Goal: Browse casually: Explore the website without a specific task or goal

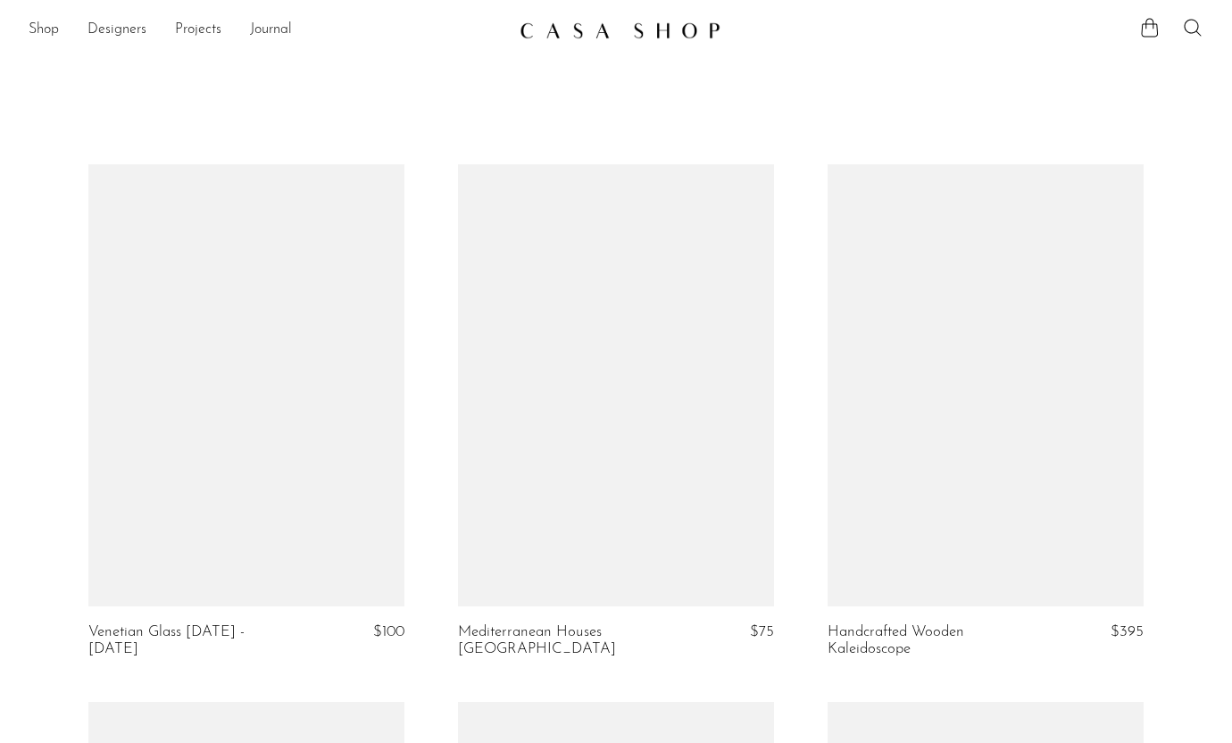
scroll to position [1732, 0]
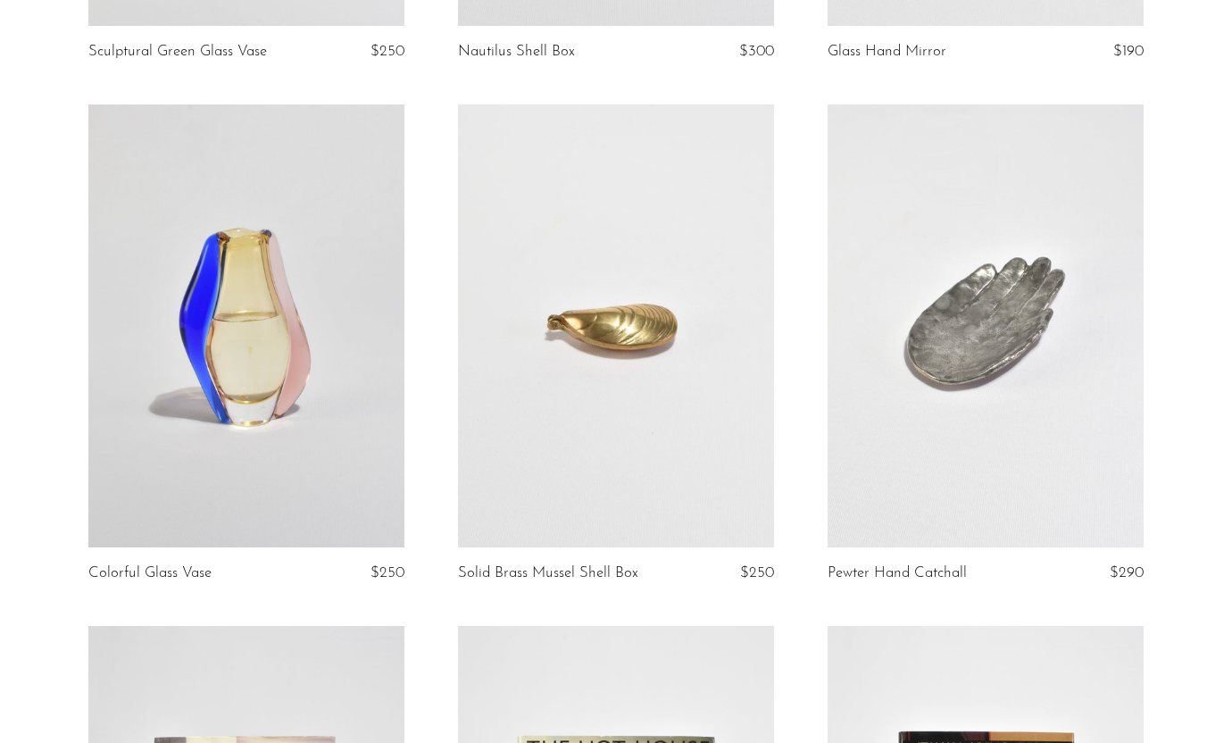
scroll to position [2159, 0]
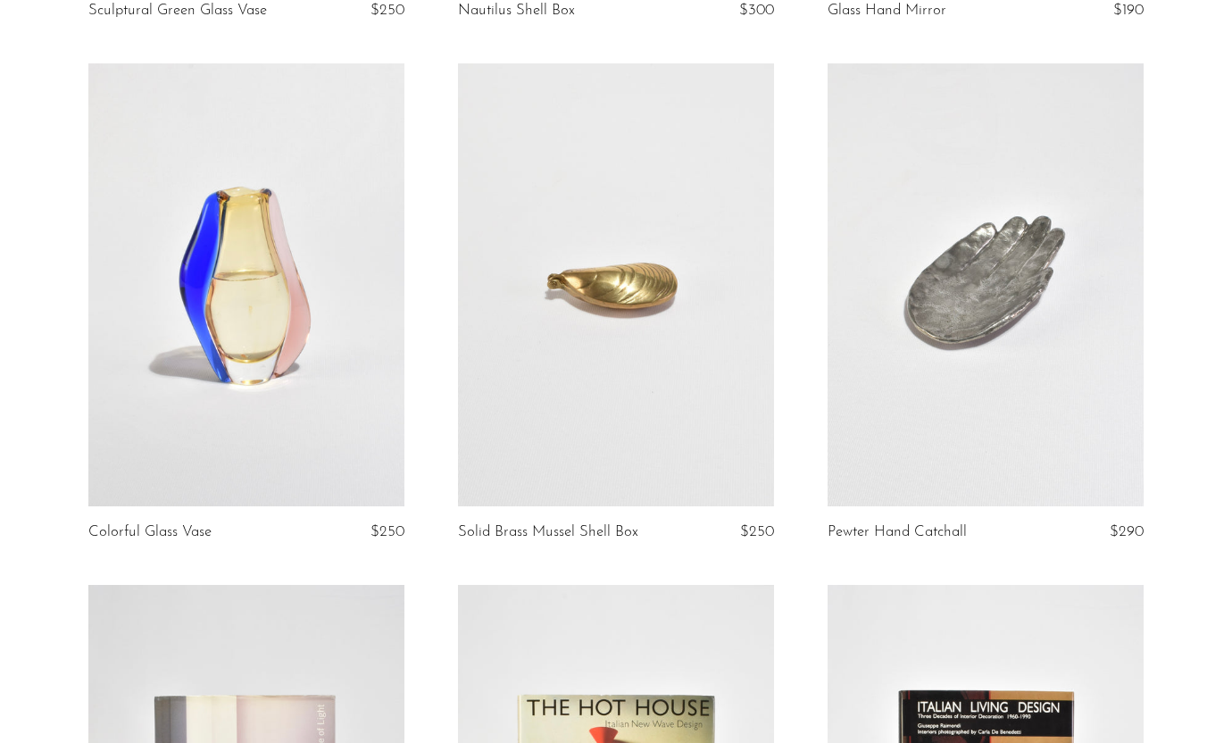
scroll to position [2227, 0]
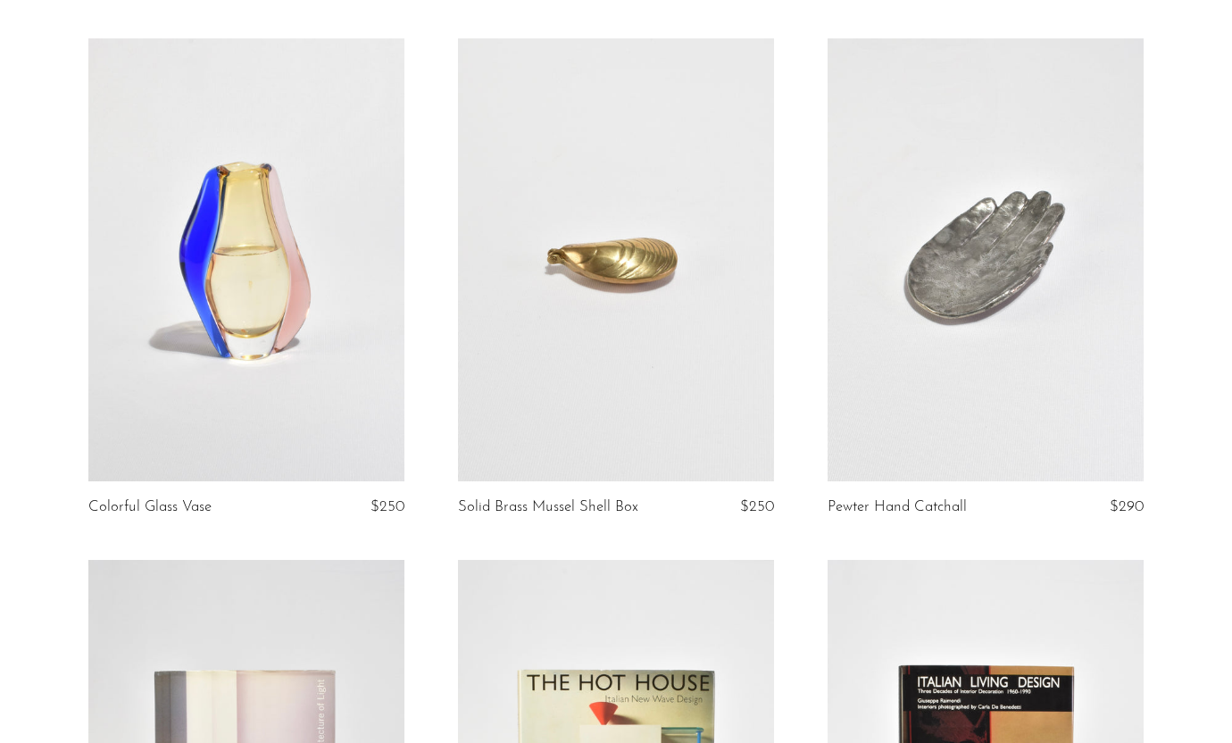
click at [282, 328] on link at bounding box center [246, 259] width 316 height 443
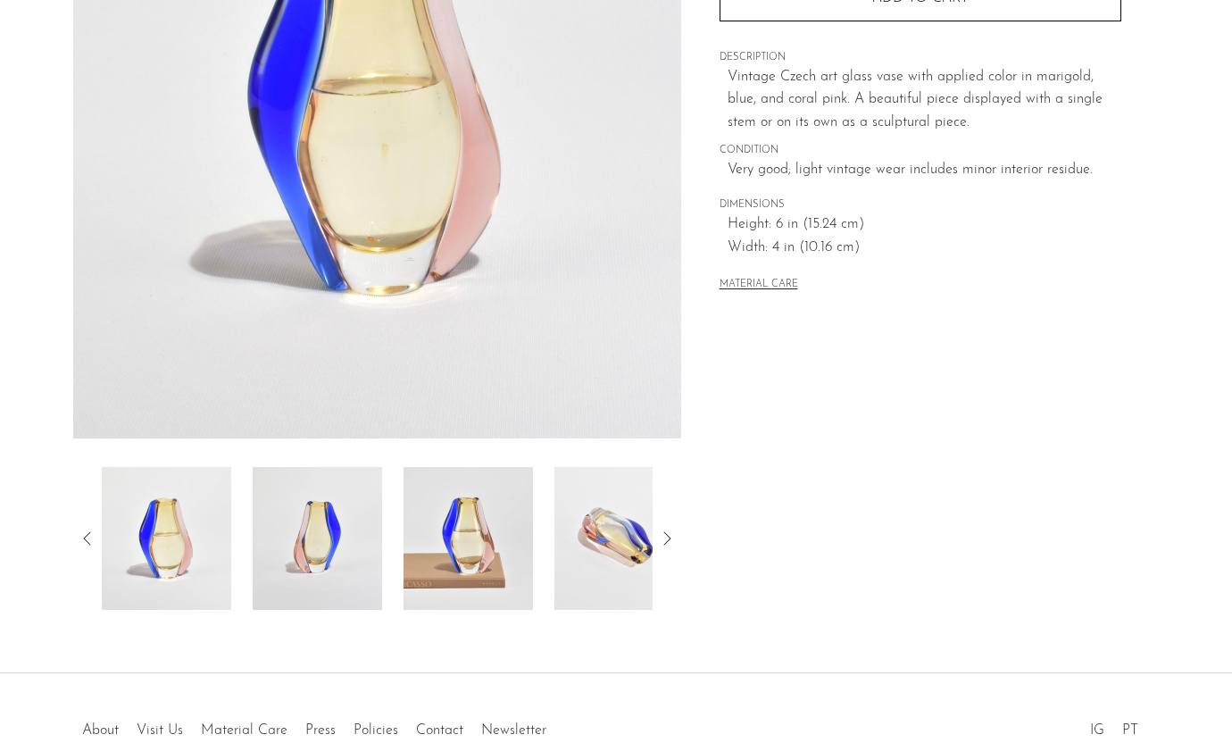
scroll to position [312, 0]
click at [674, 535] on icon at bounding box center [666, 538] width 21 height 21
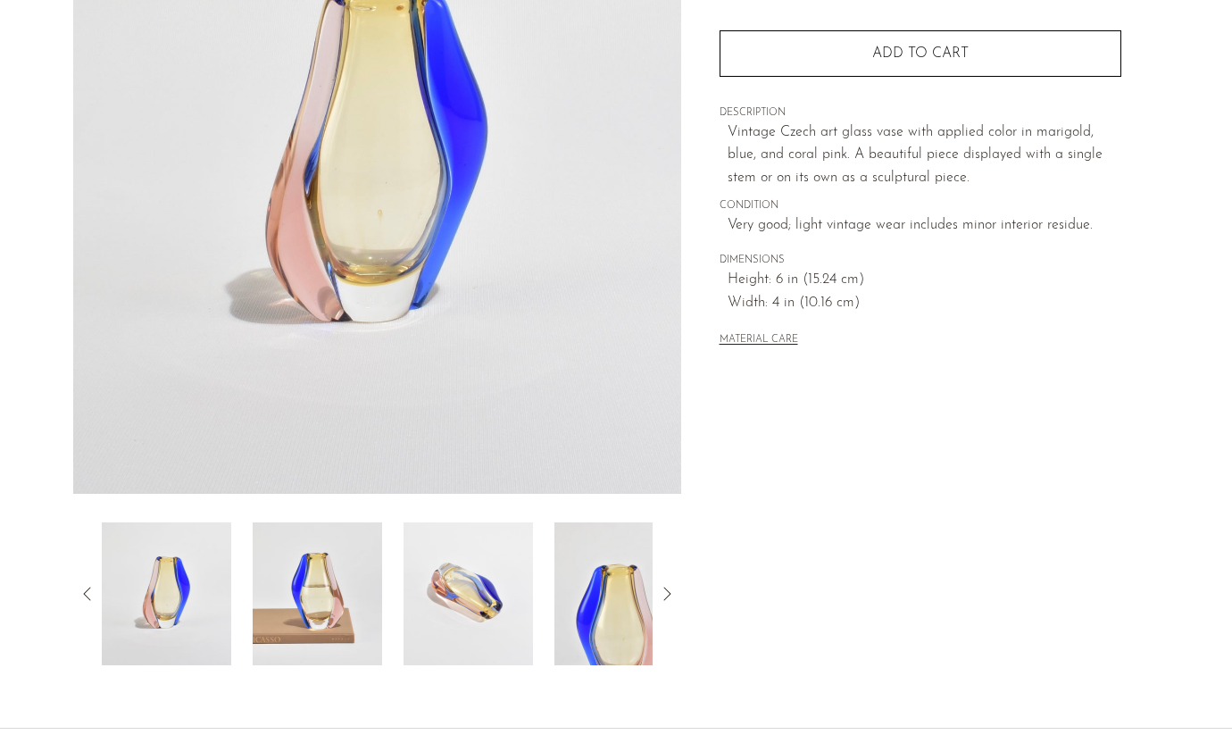
scroll to position [261, 0]
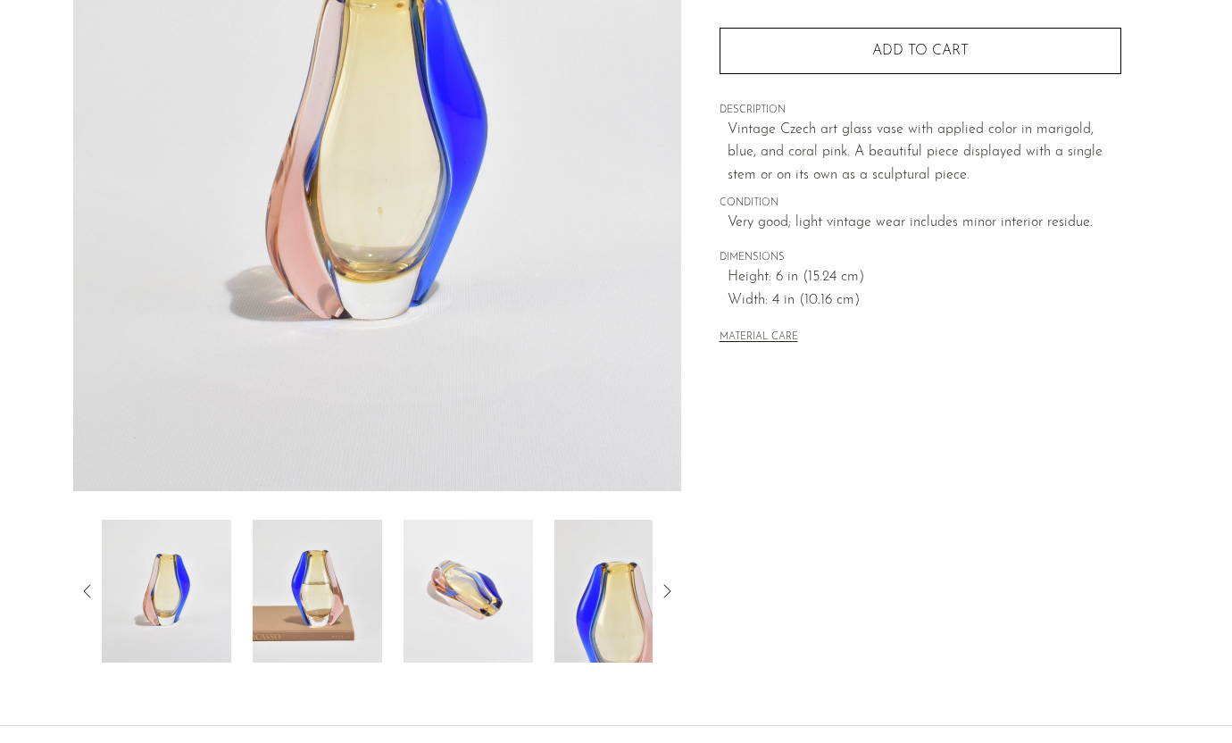
click at [667, 594] on icon at bounding box center [666, 590] width 7 height 13
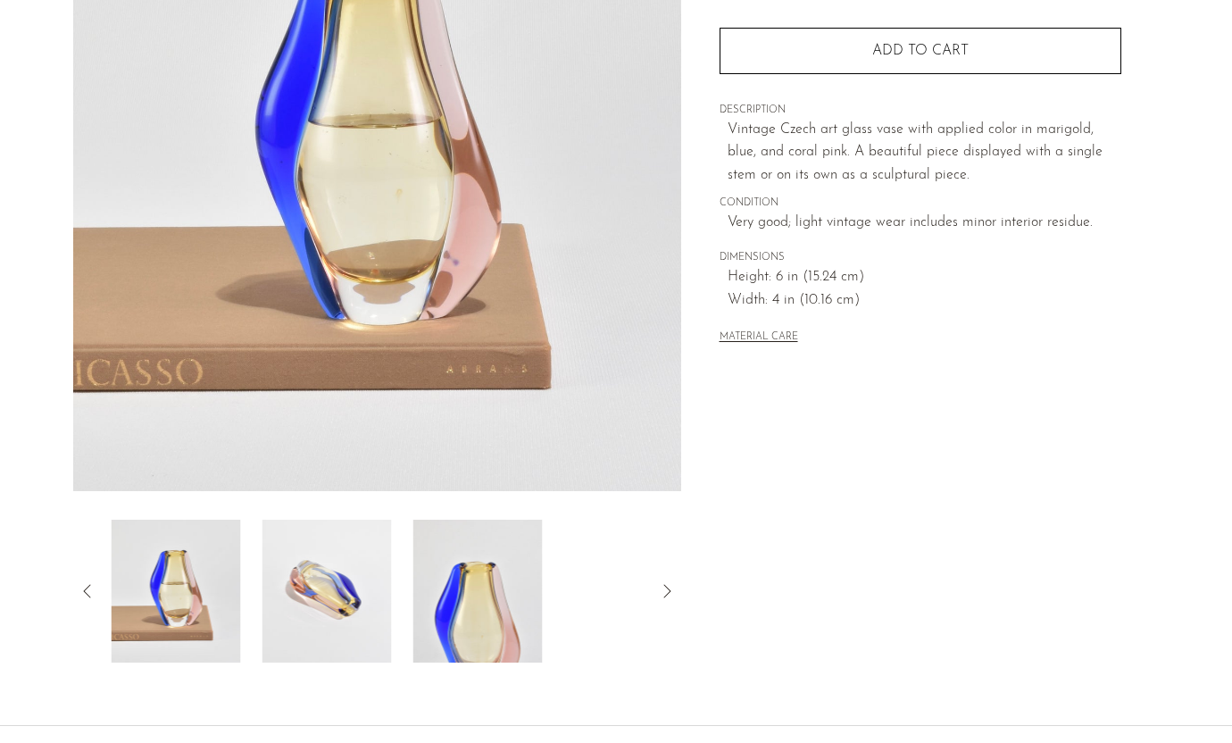
click at [667, 594] on icon at bounding box center [666, 590] width 7 height 13
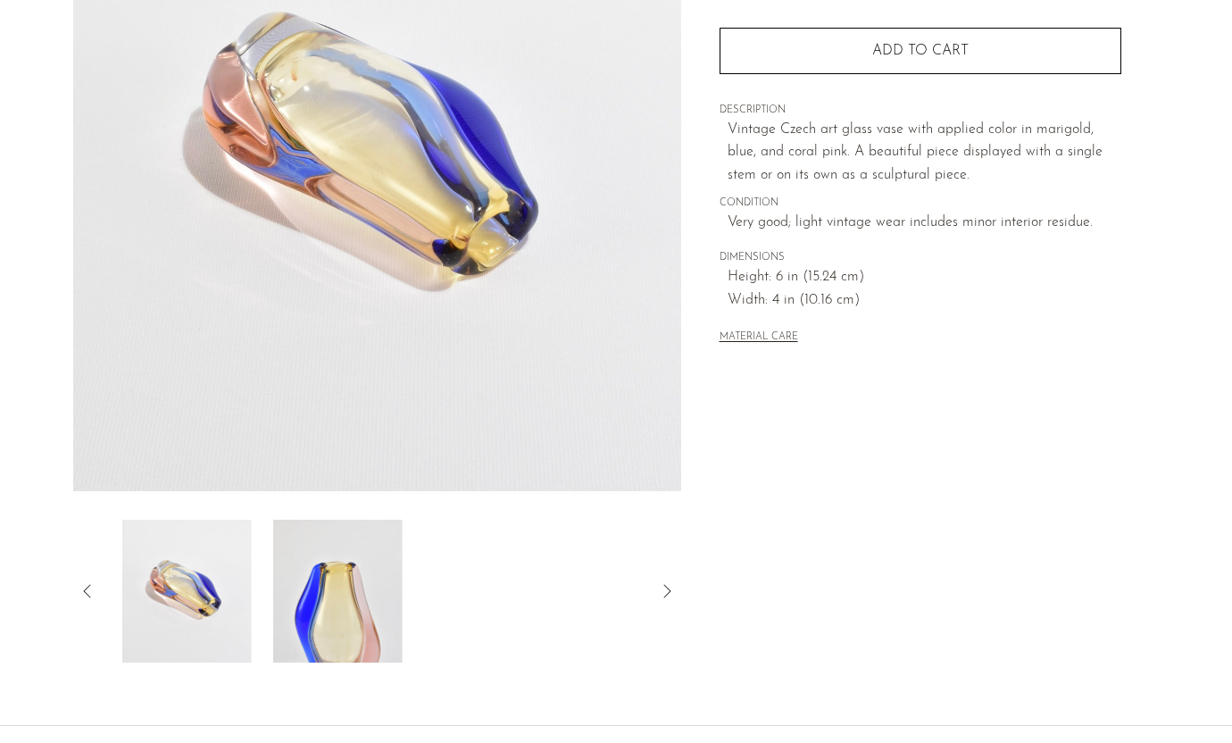
click at [667, 594] on icon at bounding box center [666, 590] width 7 height 13
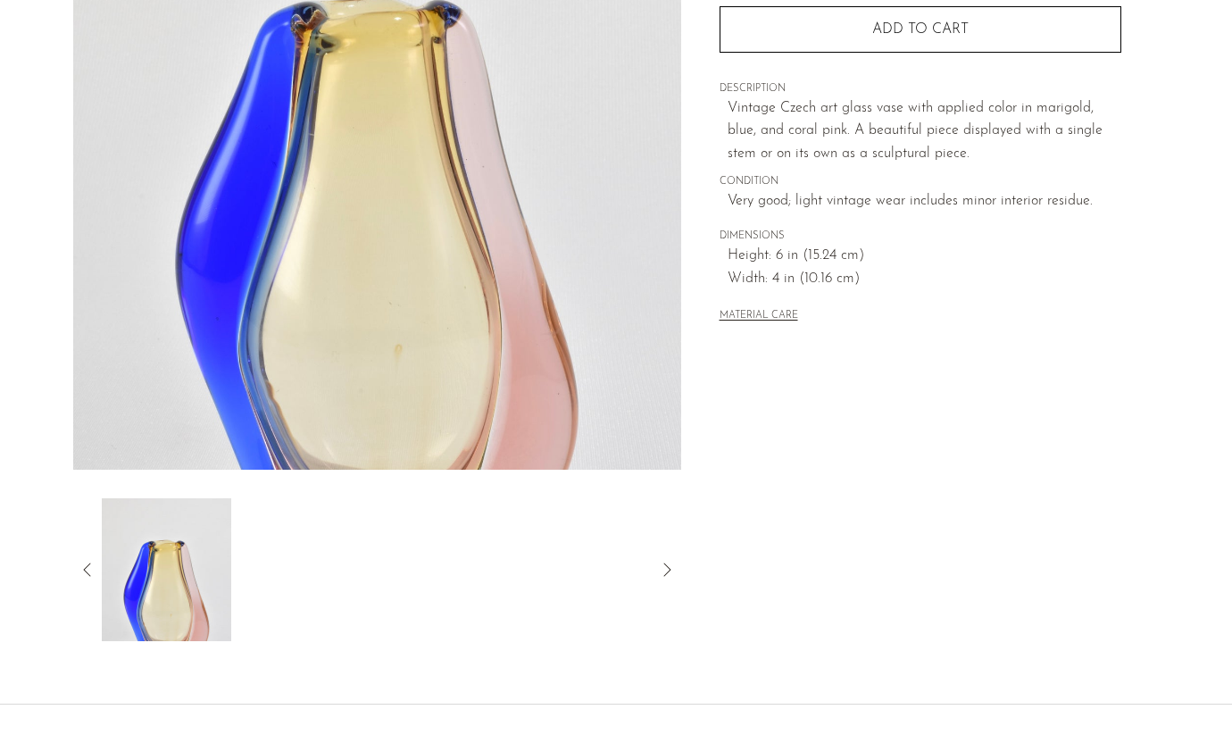
scroll to position [286, 0]
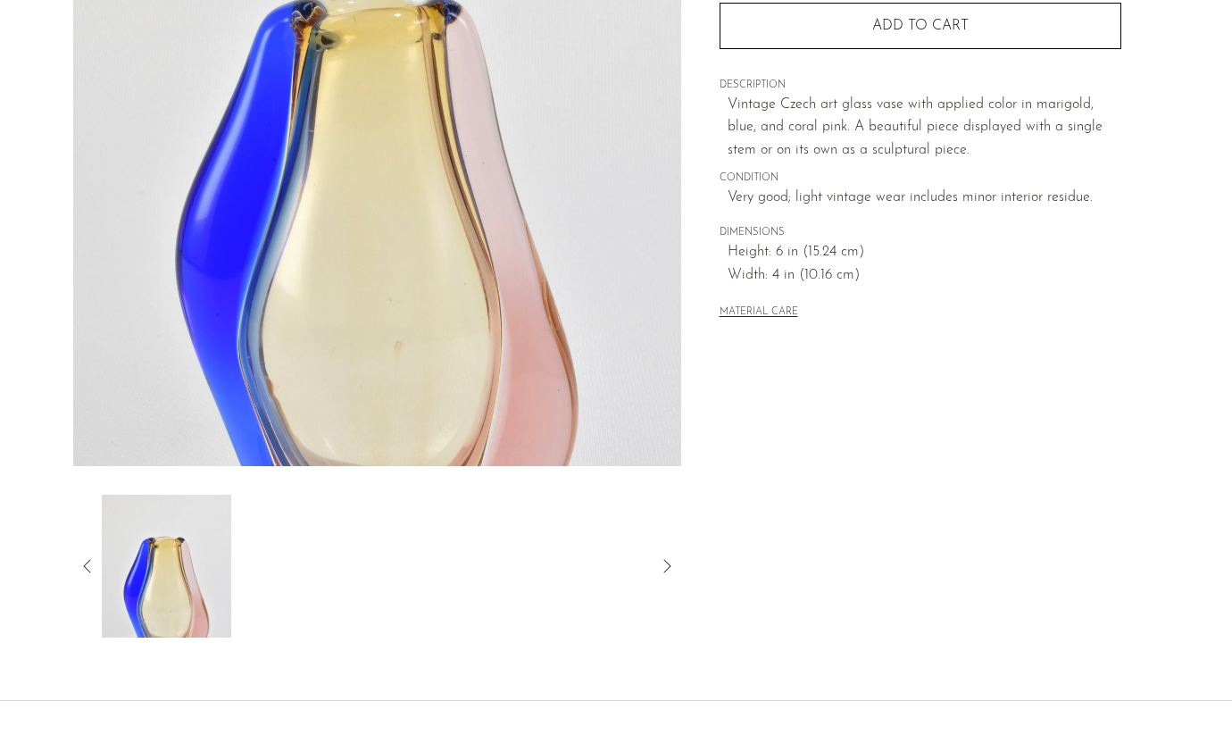
click at [80, 566] on icon at bounding box center [87, 565] width 21 height 21
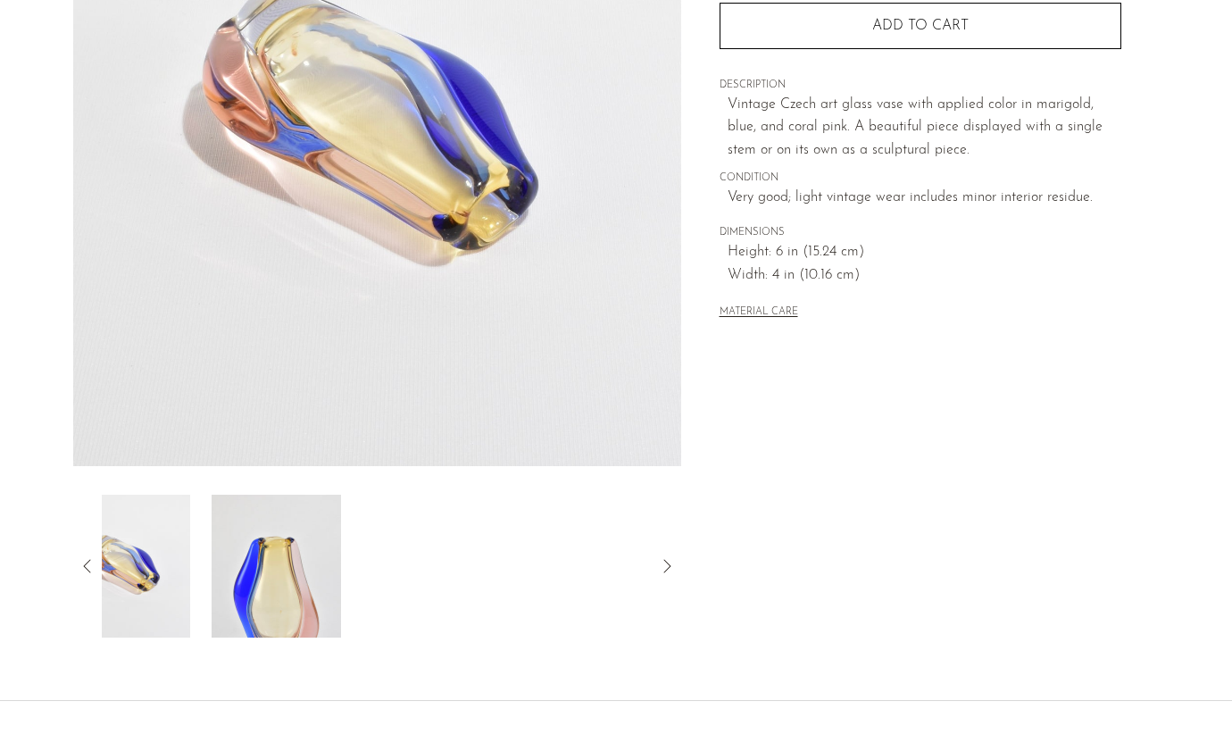
click at [80, 566] on icon at bounding box center [87, 565] width 21 height 21
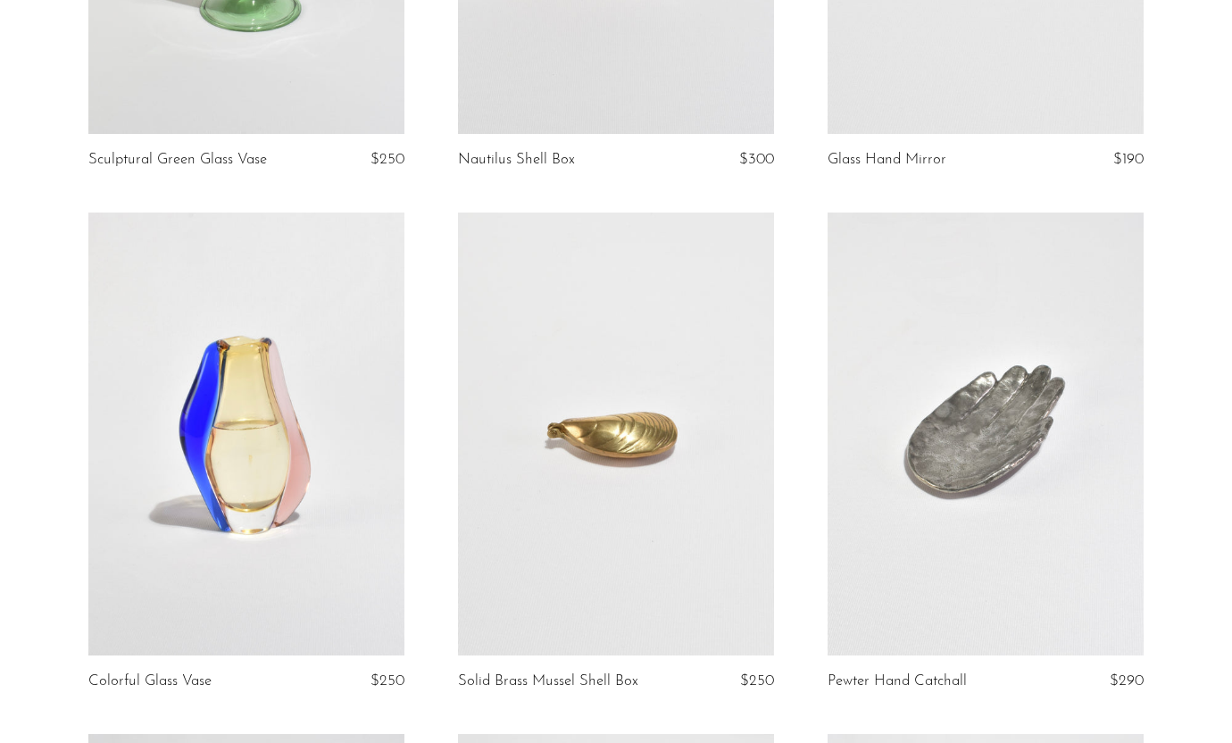
scroll to position [2072, 0]
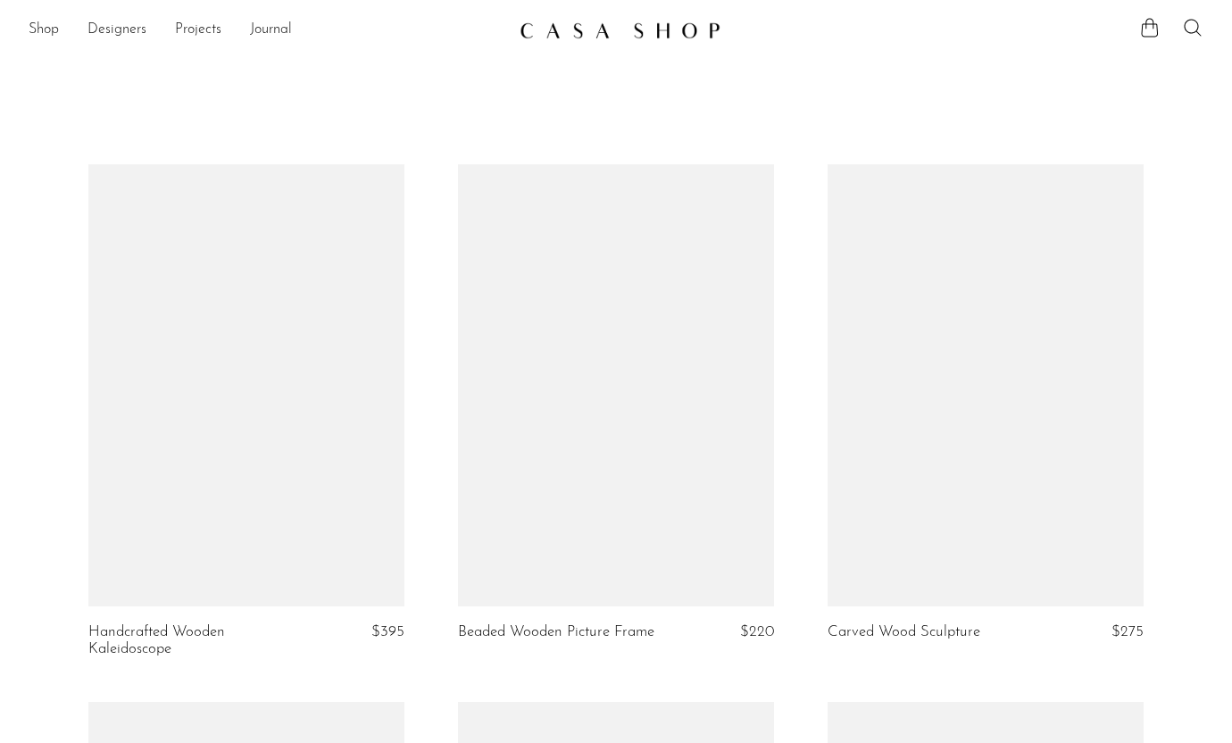
scroll to position [2072, 0]
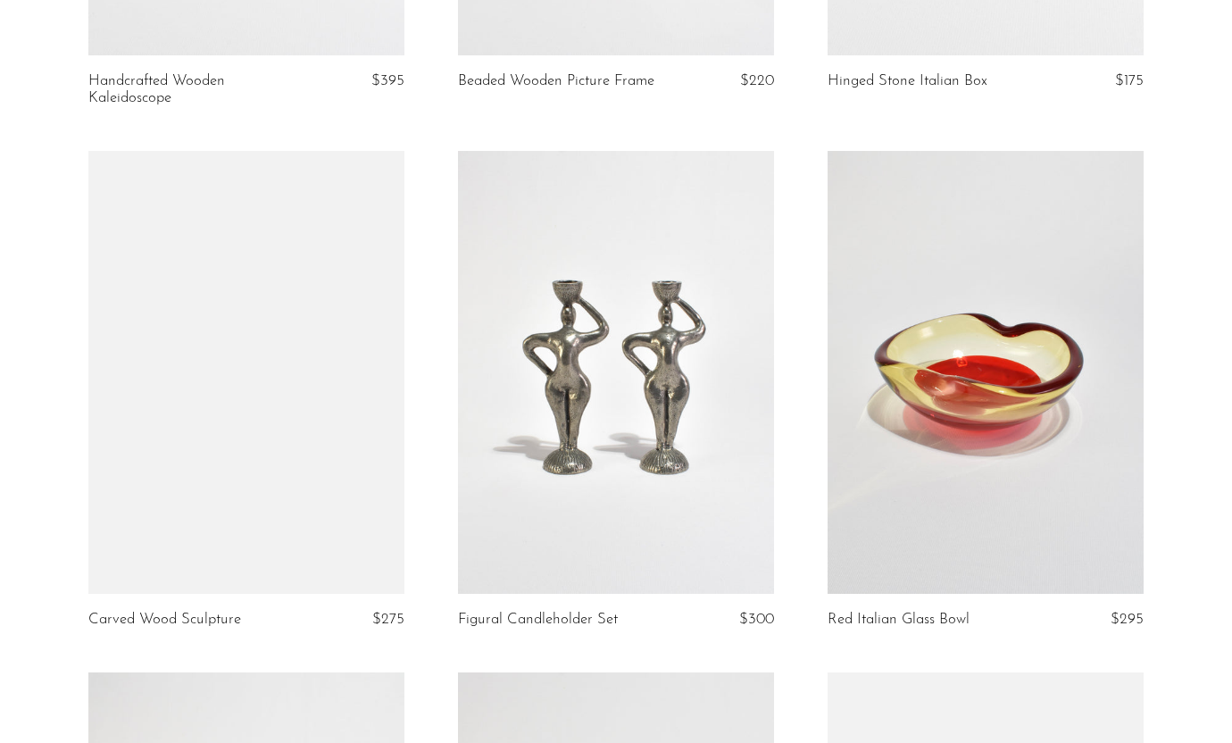
scroll to position [553, 0]
